Goal: Task Accomplishment & Management: Use online tool/utility

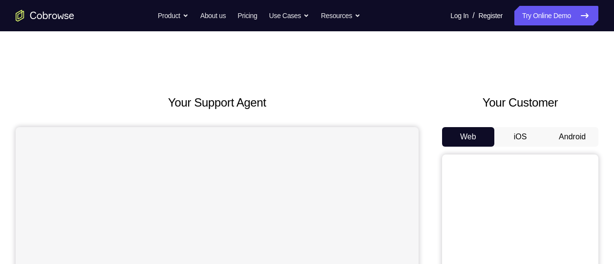
click at [567, 132] on button "Android" at bounding box center [572, 137] width 52 height 20
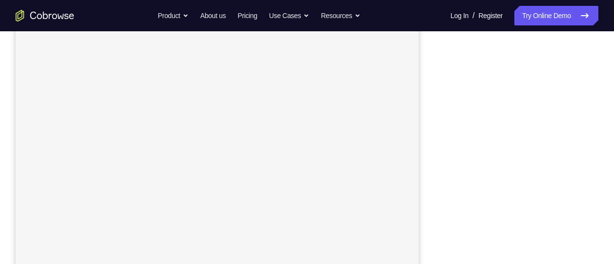
scroll to position [153, 0]
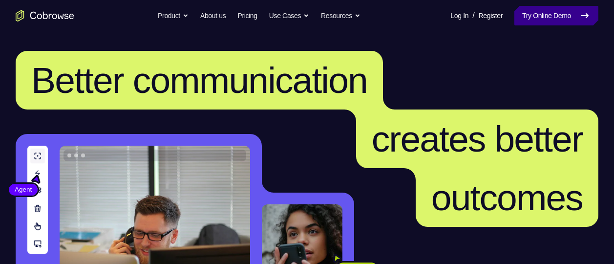
click at [563, 18] on link "Try Online Demo" at bounding box center [556, 16] width 84 height 20
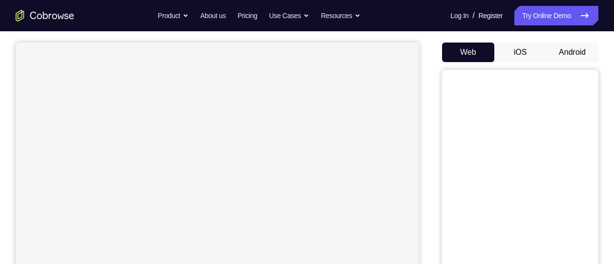
scroll to position [85, 0]
click at [575, 54] on button "Android" at bounding box center [572, 52] width 52 height 20
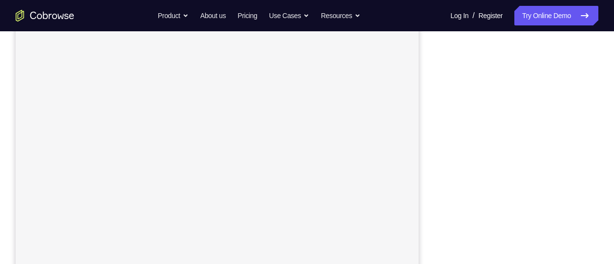
scroll to position [157, 0]
click at [589, 241] on div at bounding box center [520, 151] width 156 height 300
click at [435, 133] on div "Your Support Agent Your Customer Web iOS Android" at bounding box center [307, 120] width 583 height 361
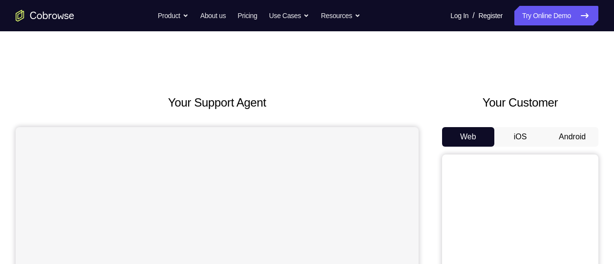
click at [566, 133] on button "Android" at bounding box center [572, 137] width 52 height 20
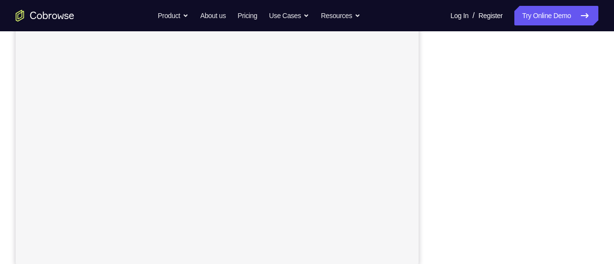
scroll to position [190, 0]
click at [429, 143] on div "Your Support Agent Your Customer Web iOS Android" at bounding box center [307, 80] width 583 height 361
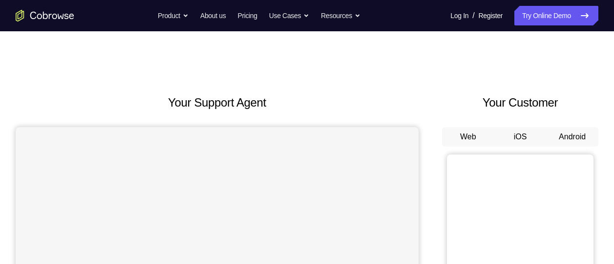
click at [563, 142] on button "Android" at bounding box center [572, 137] width 52 height 20
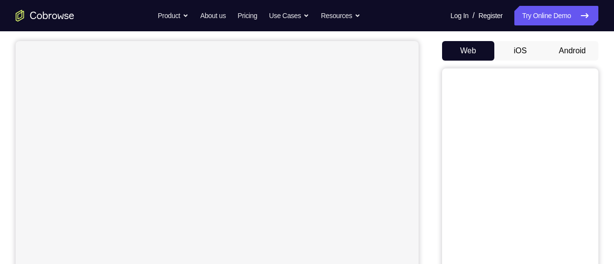
scroll to position [86, 0]
click at [573, 50] on button "Android" at bounding box center [572, 51] width 52 height 20
